Goal: Use online tool/utility: Utilize a website feature to perform a specific function

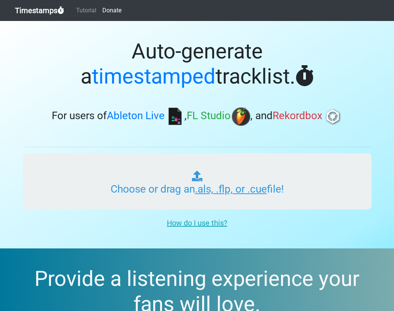
type input "C:\fakepath\NOS-MARKERS.als"
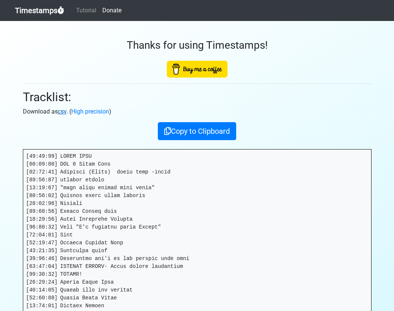
click at [62, 112] on link "csv" at bounding box center [62, 111] width 9 height 7
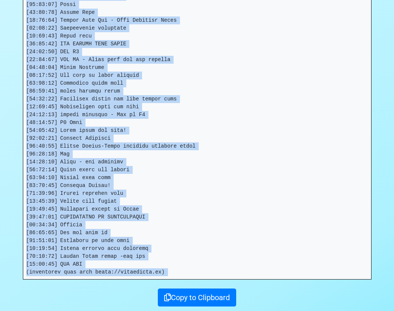
scroll to position [814, 0]
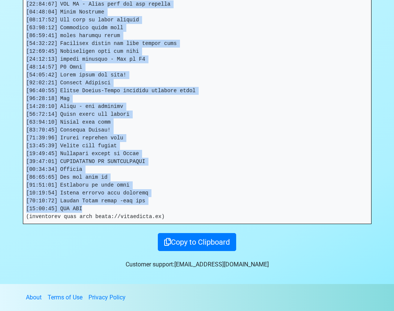
drag, startPoint x: 27, startPoint y: 156, endPoint x: 132, endPoint y: 208, distance: 117.2
copy pre "[00:01:26] TITLE CARD [00:02:42] ACT 1 Title Card [00:06:16] Renfield (Knock) t…"
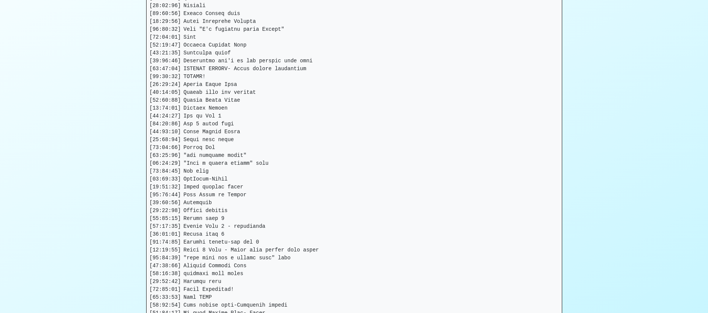
scroll to position [0, 0]
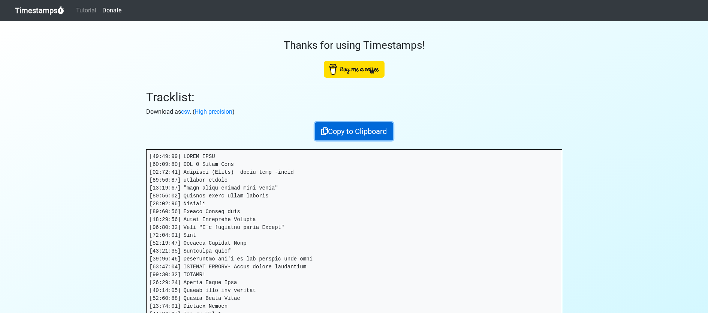
click at [337, 137] on button "Copy to Clipboard" at bounding box center [354, 131] width 78 height 18
